Goal: Task Accomplishment & Management: Manage account settings

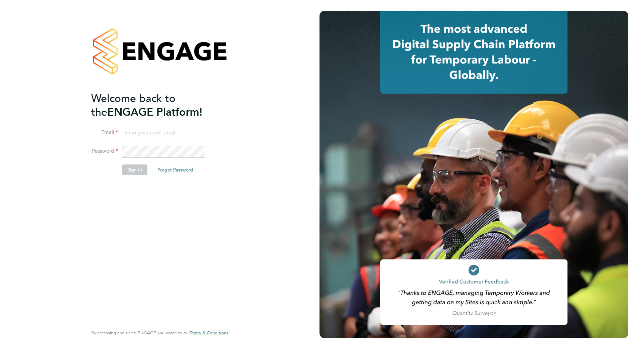
type input "shawn.helley@vistry.co.uk"
click at [139, 170] on button "Sign In" at bounding box center [134, 169] width 25 height 11
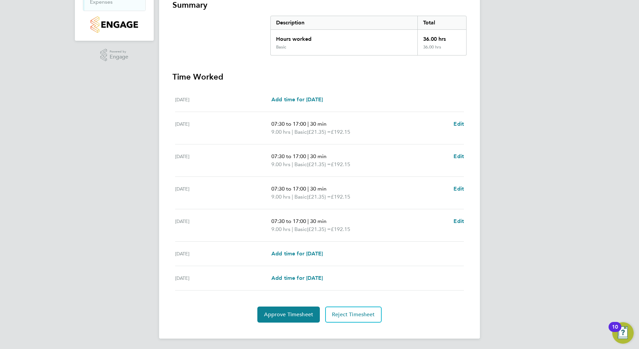
scroll to position [126, 0]
click at [292, 316] on span "Approve Timesheet" at bounding box center [288, 314] width 49 height 7
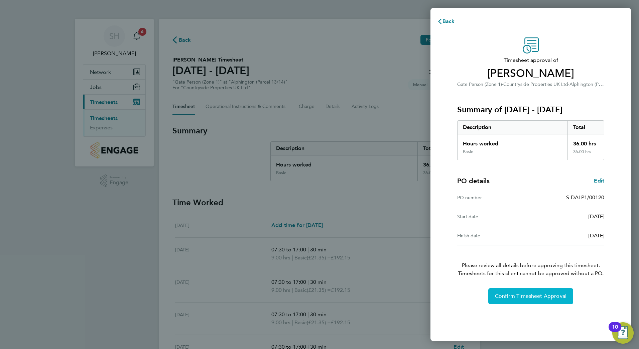
click at [530, 296] on span "Confirm Timesheet Approval" at bounding box center [530, 296] width 71 height 7
